Goal: Transaction & Acquisition: Purchase product/service

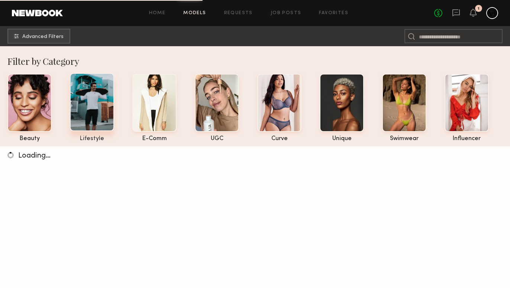
click at [105, 115] on div at bounding box center [92, 102] width 44 height 58
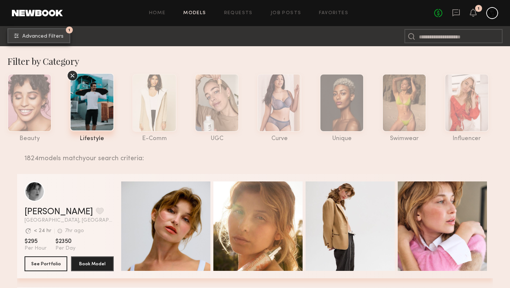
click at [55, 36] on span "Advanced Filters" at bounding box center [42, 36] width 41 height 5
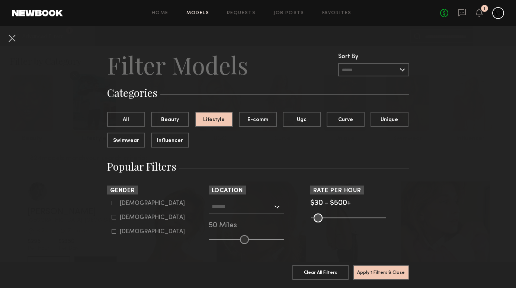
click at [124, 202] on div "[DEMOGRAPHIC_DATA]" at bounding box center [152, 203] width 65 height 4
type input "*"
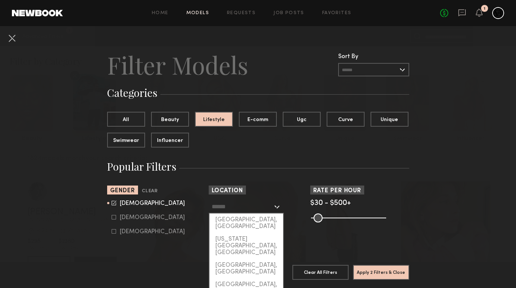
click at [235, 208] on input "text" at bounding box center [242, 206] width 61 height 13
click at [240, 216] on div "[GEOGRAPHIC_DATA], [GEOGRAPHIC_DATA]" at bounding box center [246, 222] width 74 height 19
type input "**********"
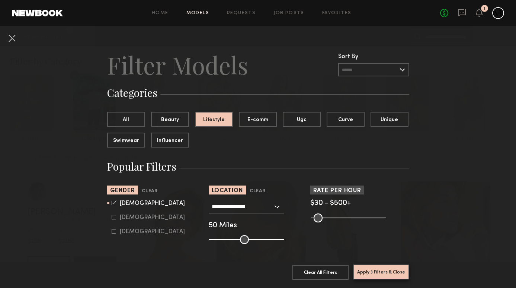
click at [360, 264] on button "Apply 3 Filters & Close" at bounding box center [381, 271] width 56 height 15
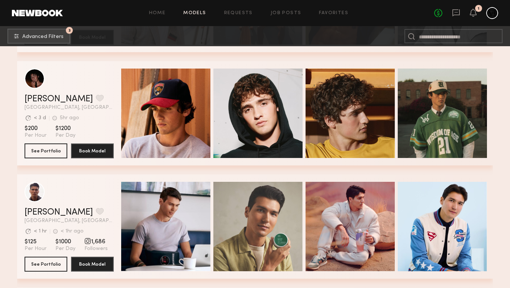
scroll to position [4411, 0]
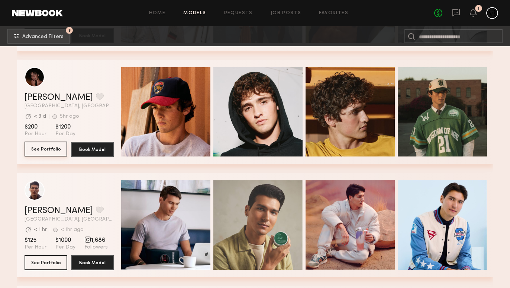
click at [47, 149] on button "See Portfolio" at bounding box center [46, 148] width 43 height 15
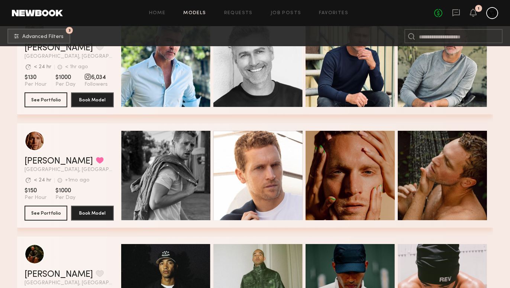
scroll to position [5822, 0]
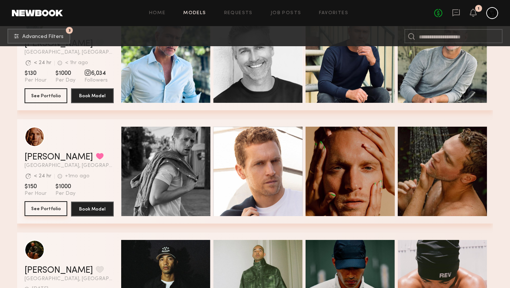
click at [54, 208] on button "See Portfolio" at bounding box center [46, 208] width 43 height 15
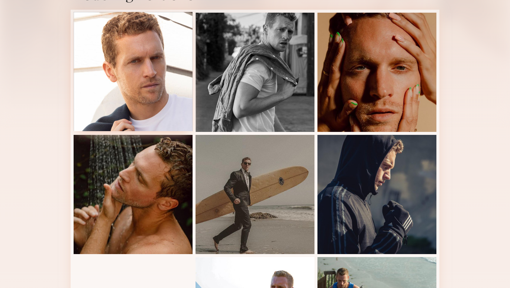
scroll to position [463, 0]
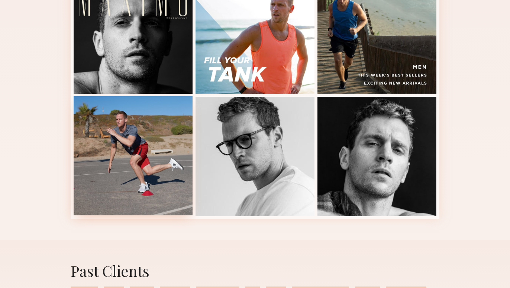
click at [163, 146] on div at bounding box center [133, 155] width 119 height 119
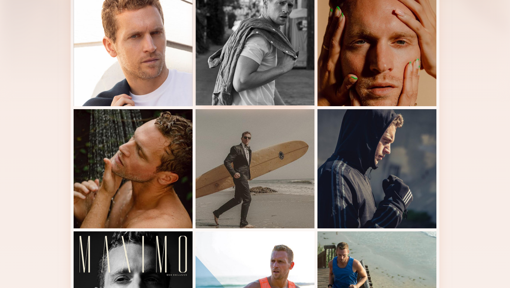
scroll to position [354, 0]
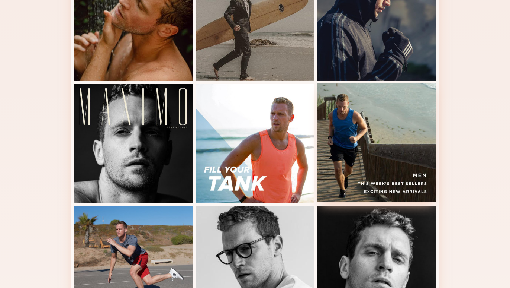
click at [355, 166] on div at bounding box center [377, 142] width 119 height 119
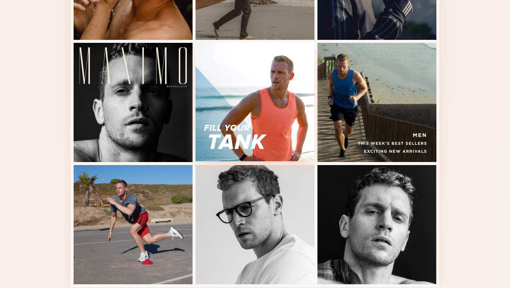
scroll to position [407, 0]
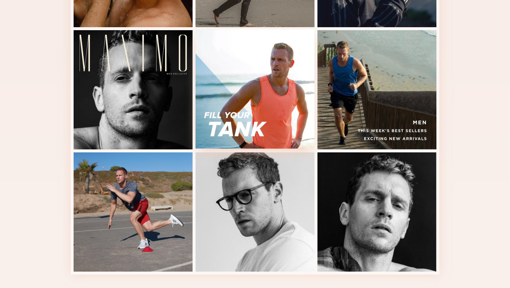
click at [263, 92] on div at bounding box center [255, 88] width 119 height 119
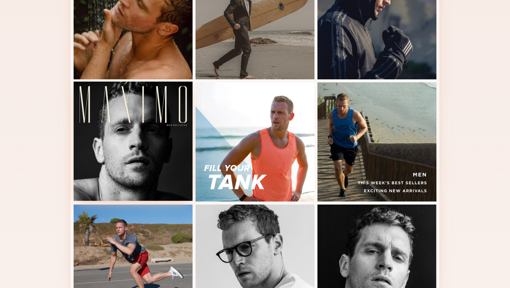
scroll to position [353, 0]
